Goal: Task Accomplishment & Management: Manage account settings

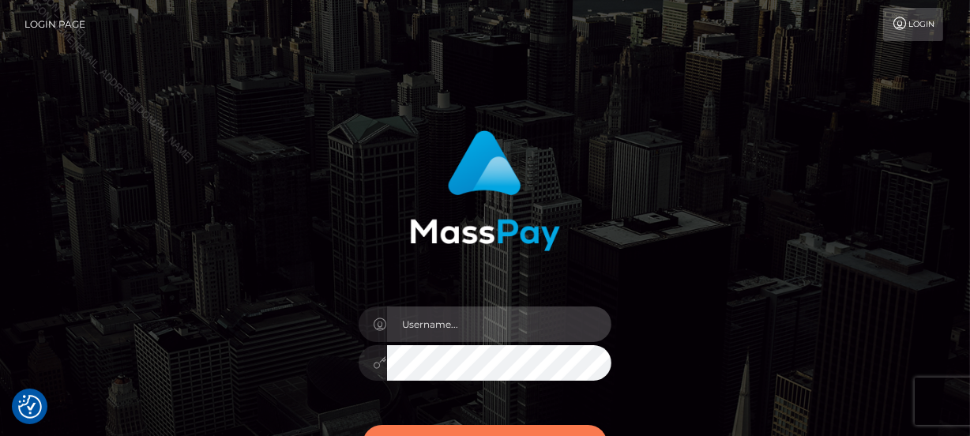
type input "[PERSON_NAME]"
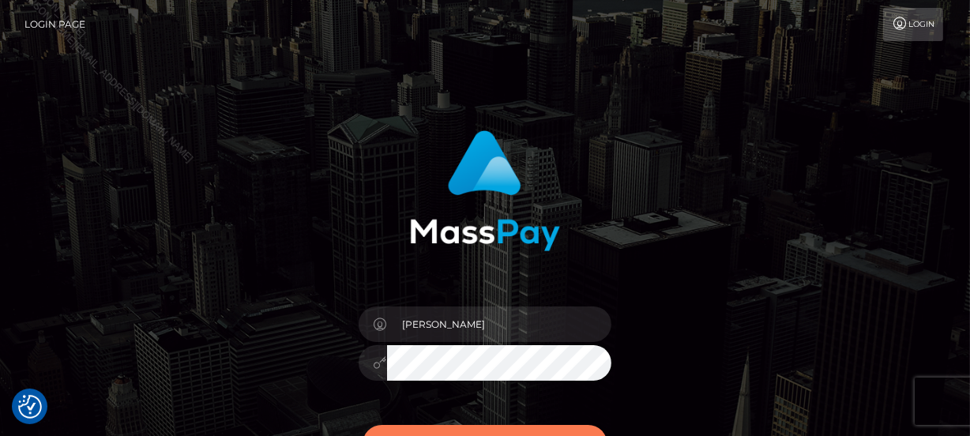
click at [547, 430] on button "Sign in" at bounding box center [485, 444] width 245 height 39
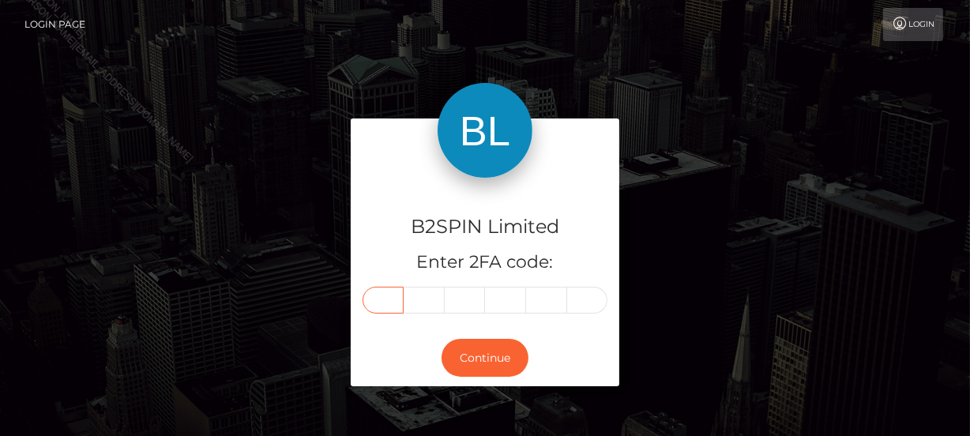
click at [376, 310] on input "text" at bounding box center [383, 300] width 41 height 27
type input "9"
type input "5"
type input "3"
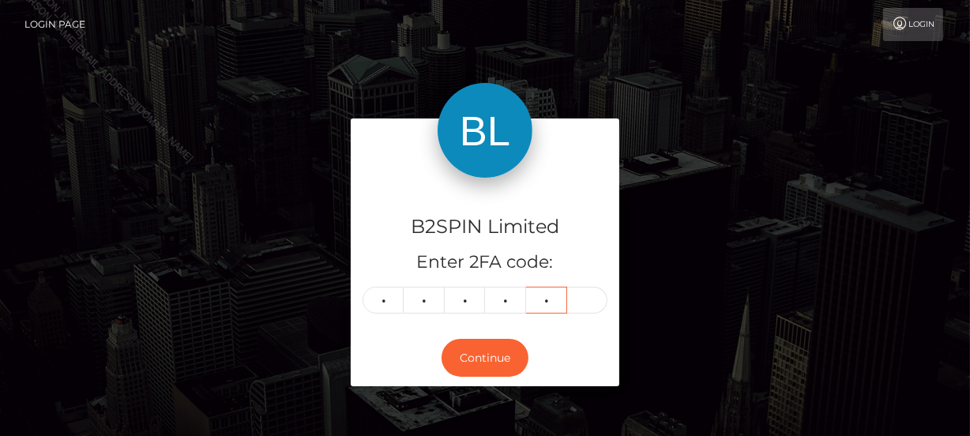
type input "7"
click at [495, 358] on button "Continue" at bounding box center [485, 358] width 87 height 39
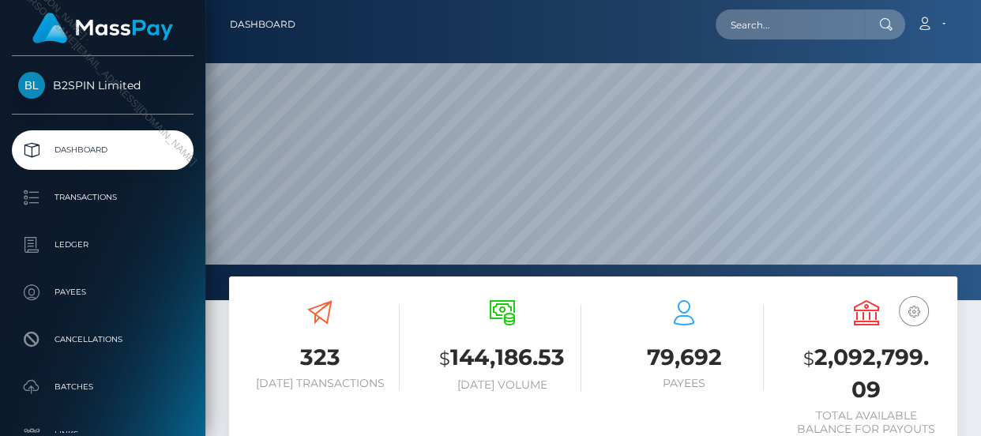
scroll to position [280, 227]
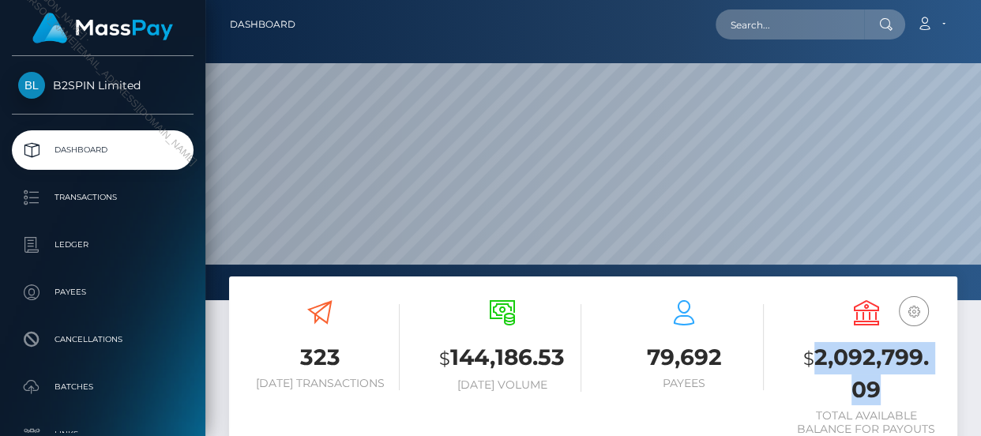
drag, startPoint x: 814, startPoint y: 359, endPoint x: 878, endPoint y: 388, distance: 70.7
click at [878, 388] on h3 "$ 2,092,799.09" at bounding box center [867, 373] width 159 height 63
copy h3 "2,092,799.09"
